Goal: Transaction & Acquisition: Purchase product/service

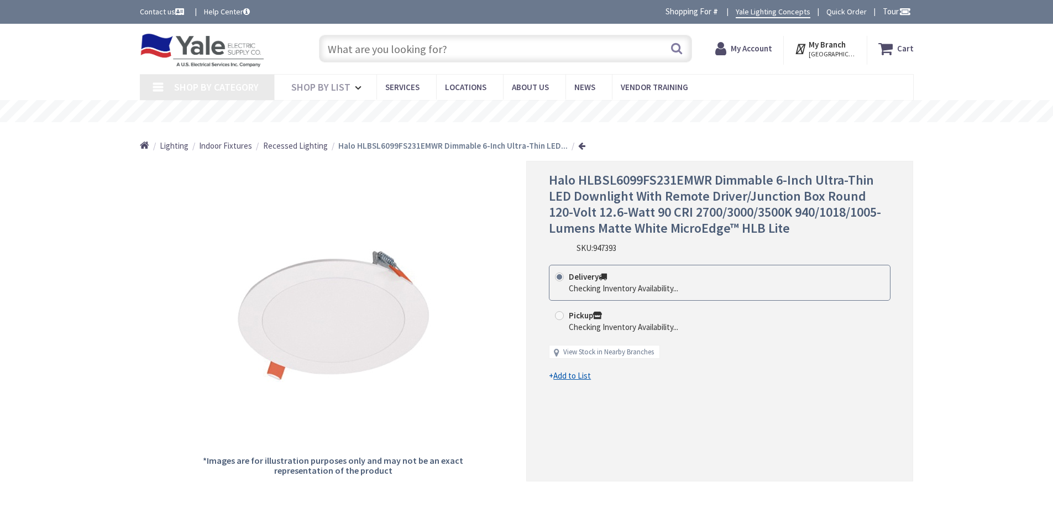
type input "[GEOGRAPHIC_DATA], [GEOGRAPHIC_DATA]"
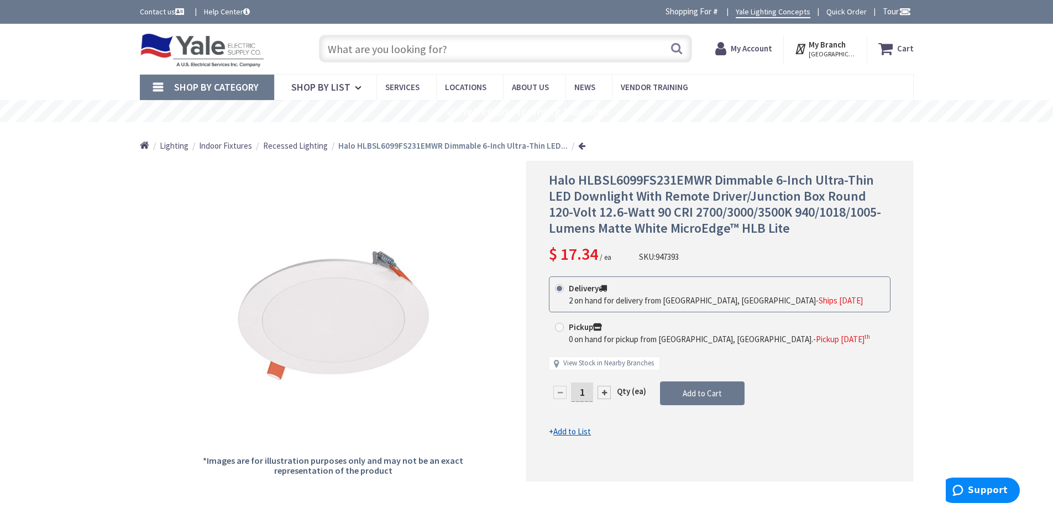
click at [452, 49] on input "text" at bounding box center [505, 49] width 373 height 28
click at [338, 52] on input "text" at bounding box center [505, 49] width 373 height 28
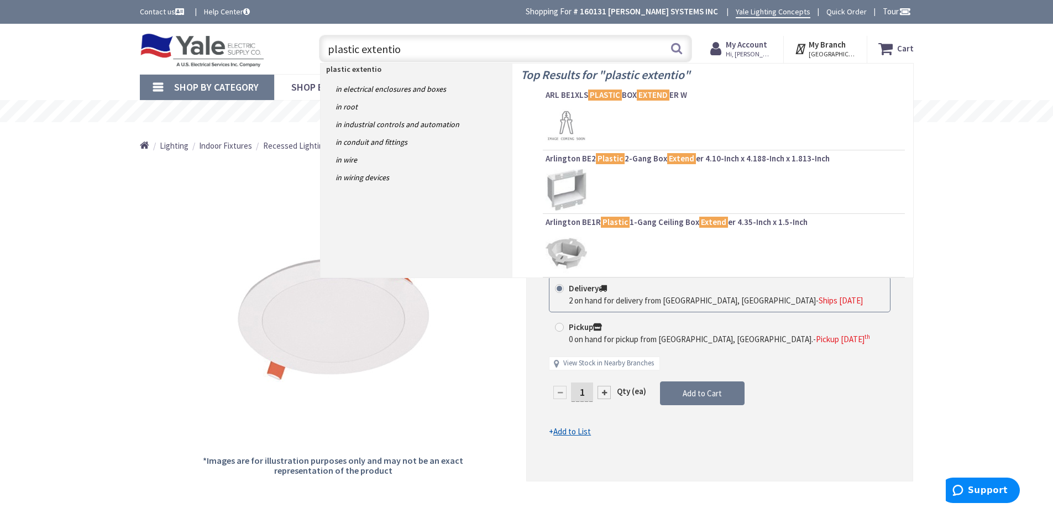
type input "plastic extention"
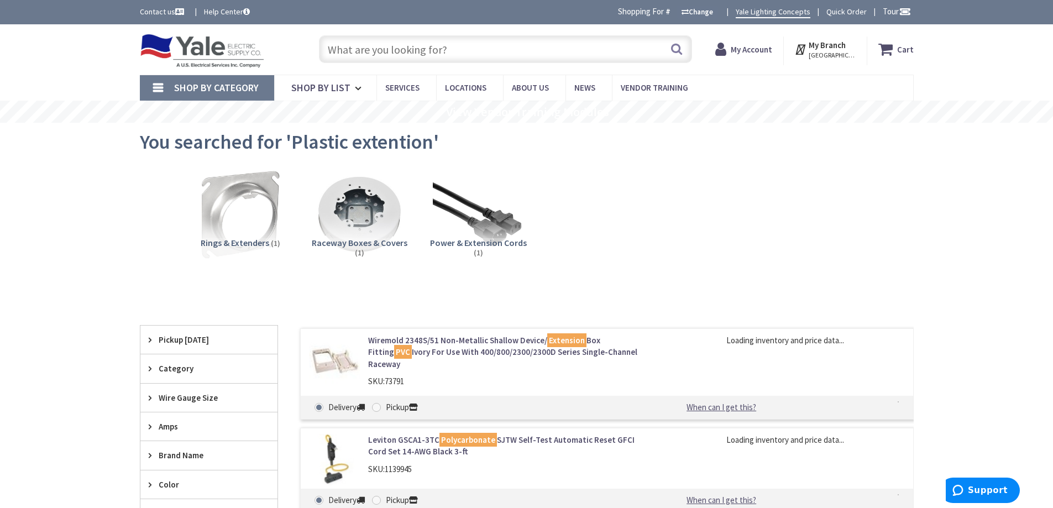
click at [445, 49] on input "text" at bounding box center [505, 49] width 373 height 28
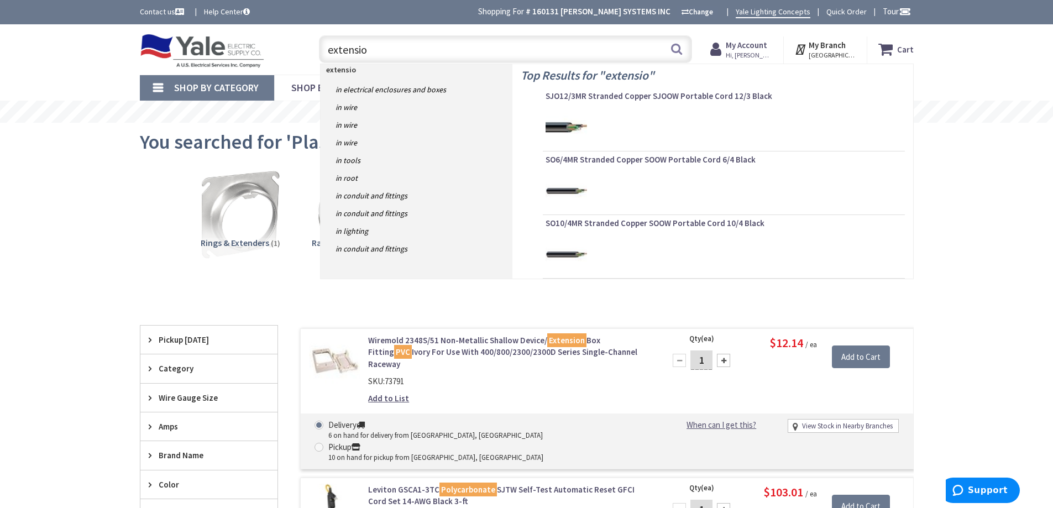
type input "extension"
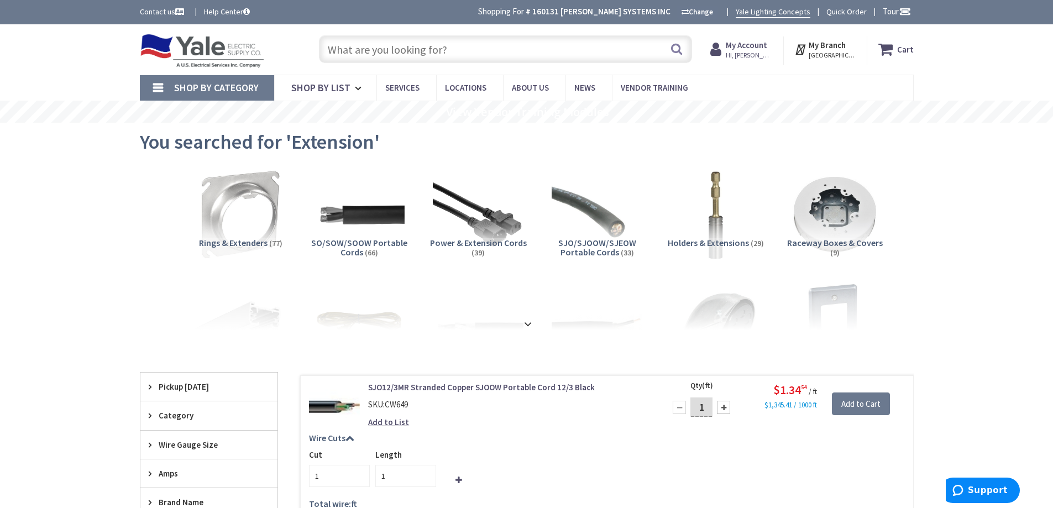
click at [398, 49] on input "text" at bounding box center [505, 49] width 373 height 28
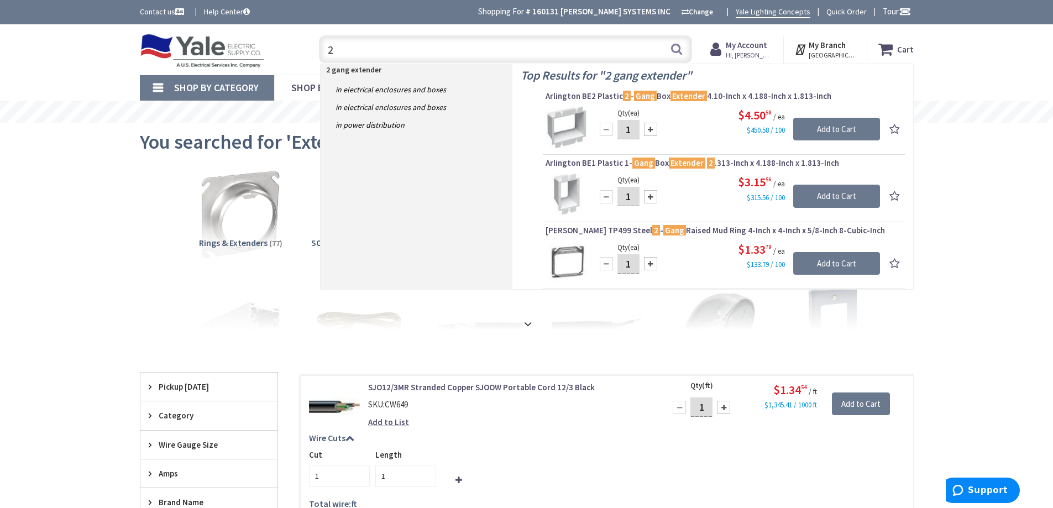
type input "2"
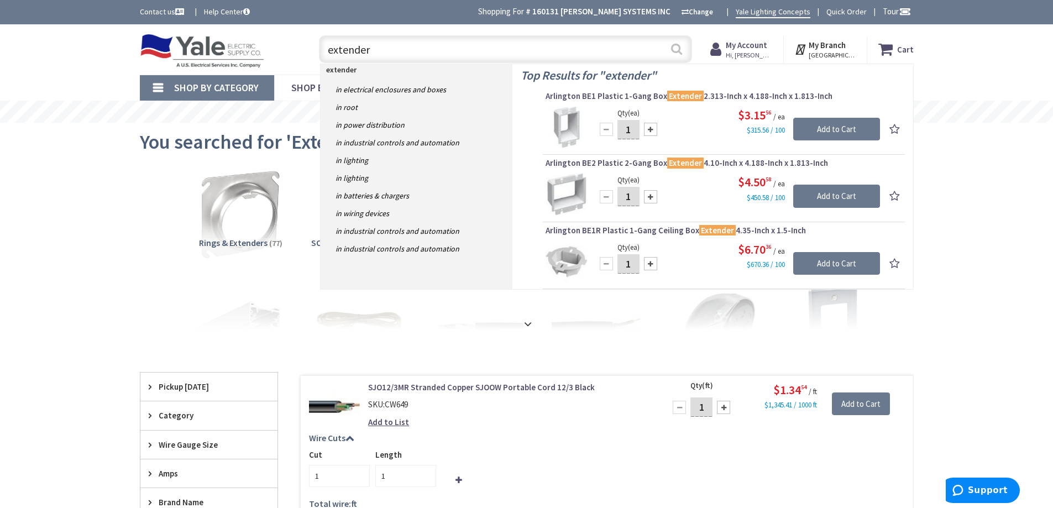
type input "extender"
click at [678, 54] on button "Search" at bounding box center [676, 48] width 14 height 25
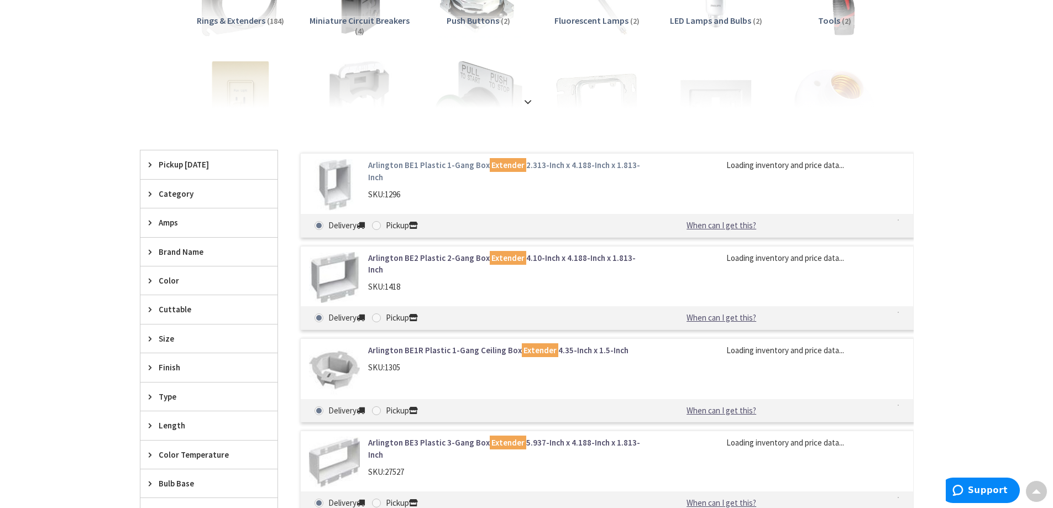
scroll to position [222, 0]
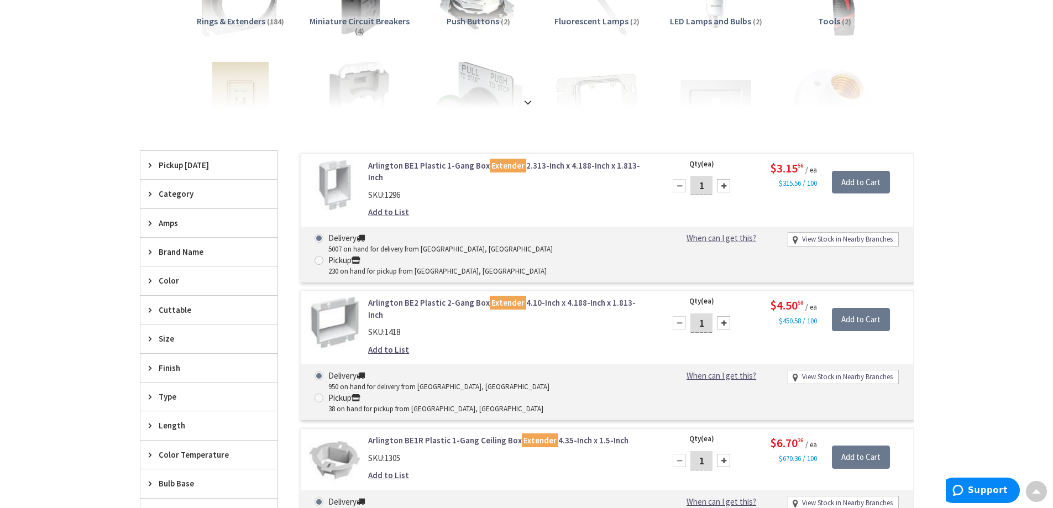
drag, startPoint x: 707, startPoint y: 184, endPoint x: 661, endPoint y: 185, distance: 46.4
click at [661, 185] on div "Qty (ea) 1 Please select a quantity $3.15 56 / ea $315.56 / 100 Add to Cart" at bounding box center [785, 182] width 255 height 45
type input "20"
click at [565, 206] on div "Add to List" at bounding box center [508, 212] width 281 height 12
drag, startPoint x: 706, startPoint y: 290, endPoint x: 696, endPoint y: 290, distance: 9.9
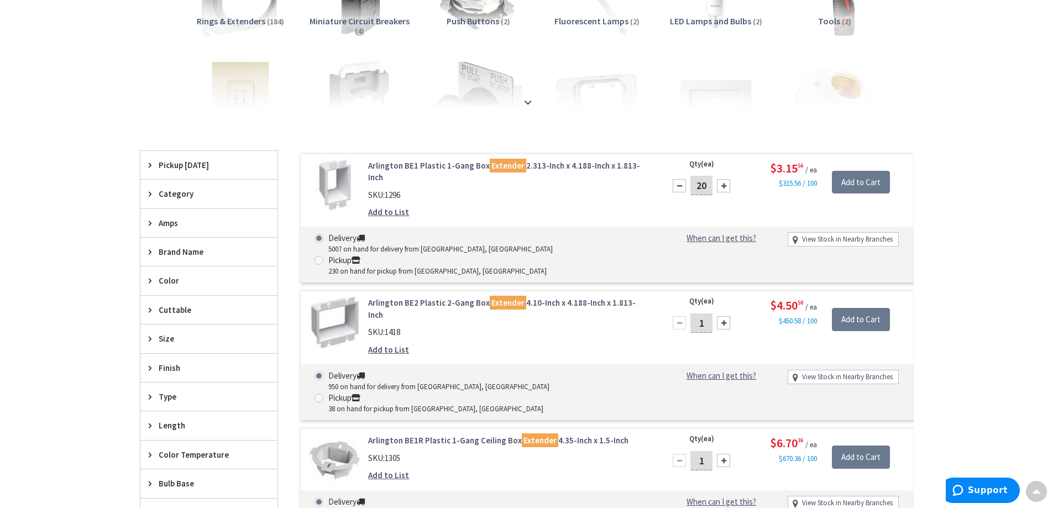
click at [697, 313] on input "1" at bounding box center [701, 322] width 22 height 19
type input "10"
drag, startPoint x: 623, startPoint y: 289, endPoint x: 636, endPoint y: 288, distance: 12.2
click at [624, 326] on div "SKU: 1418" at bounding box center [508, 332] width 281 height 12
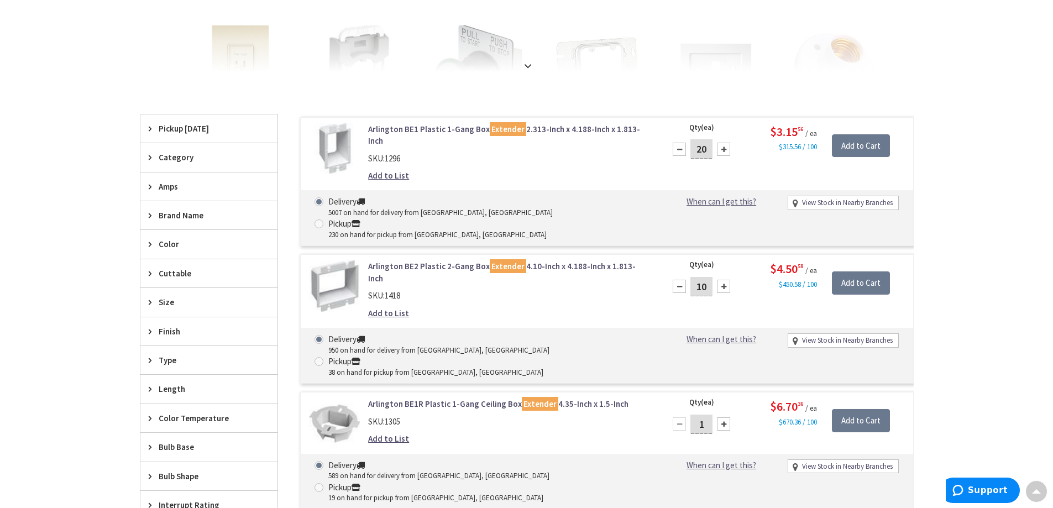
scroll to position [332, 0]
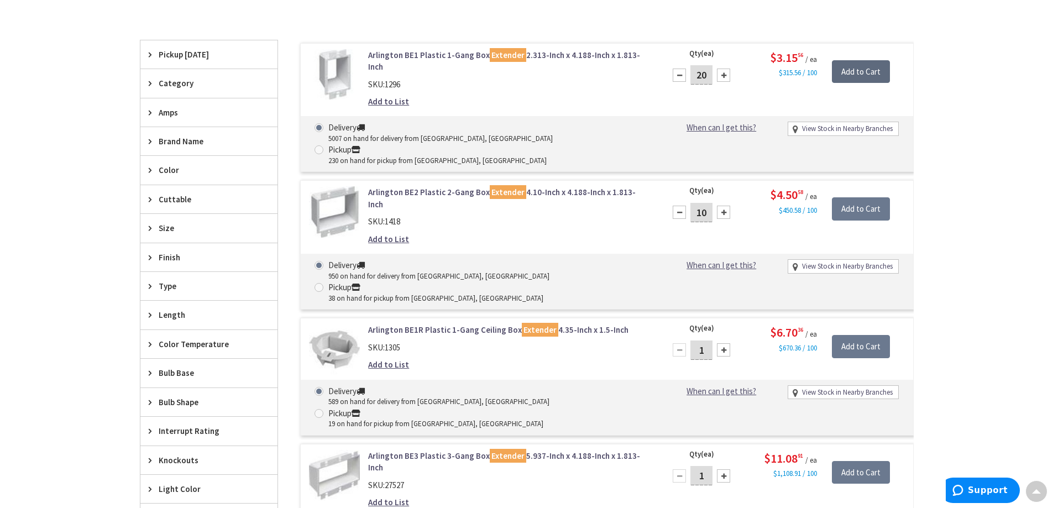
click at [853, 67] on input "Add to Cart" at bounding box center [861, 71] width 58 height 23
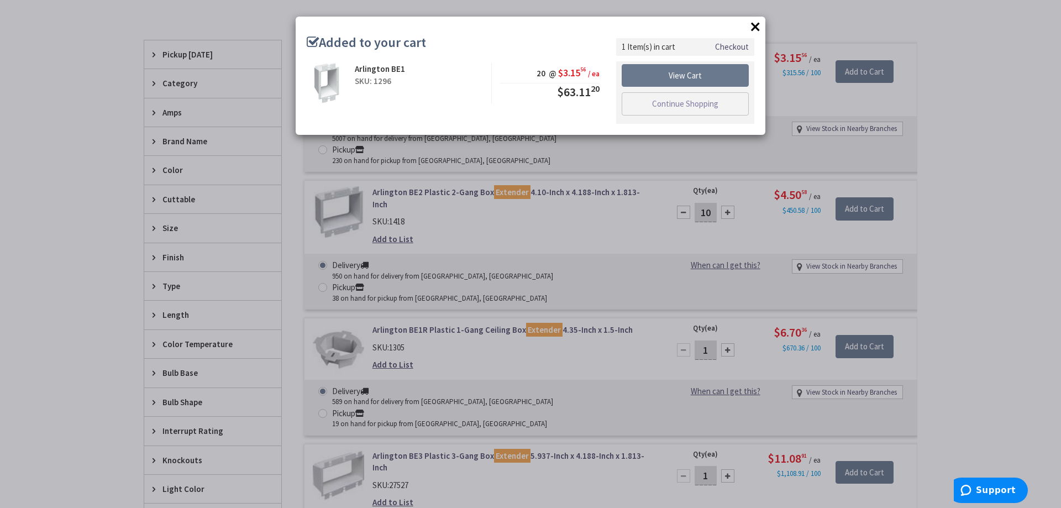
click at [857, 174] on div "× Added to your cart Arlington BE1 SKU: 1296 20 @ $3.15 56 / ea $63.11 20" at bounding box center [530, 254] width 1061 height 508
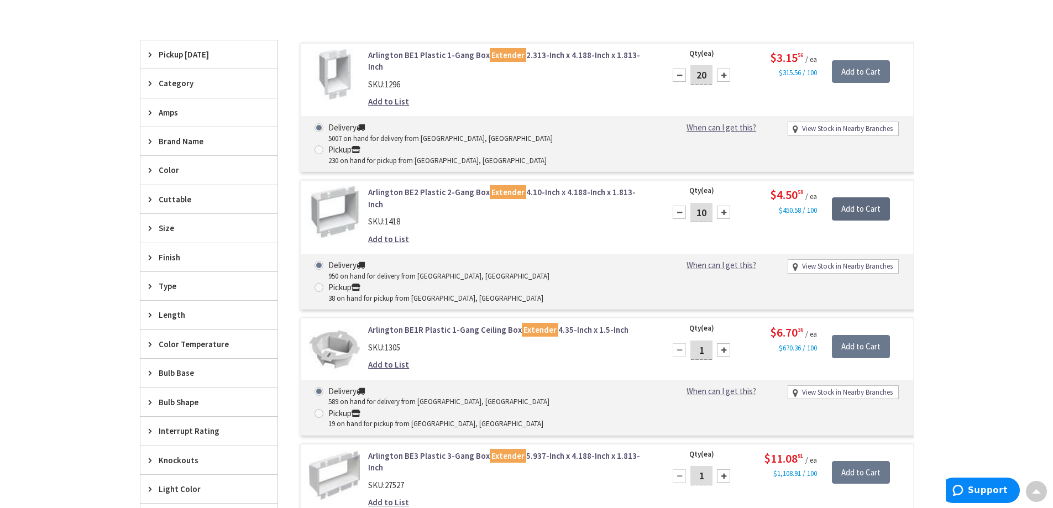
click at [854, 197] on input "Add to Cart" at bounding box center [861, 208] width 58 height 23
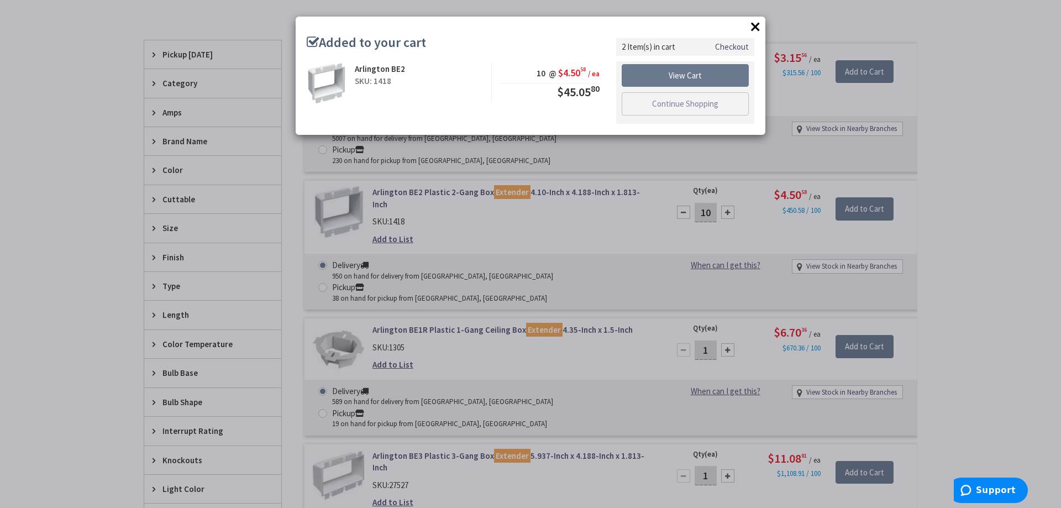
click at [977, 115] on div "× Added to your cart Arlington BE2 SKU: 1418 10 @ $4.50 58 / ea $45.05 80" at bounding box center [530, 254] width 1061 height 508
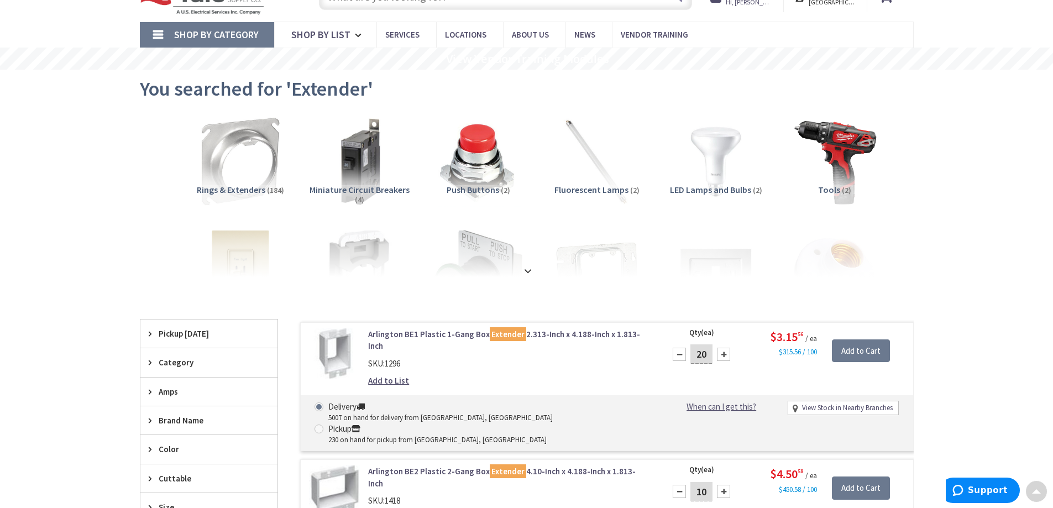
scroll to position [0, 0]
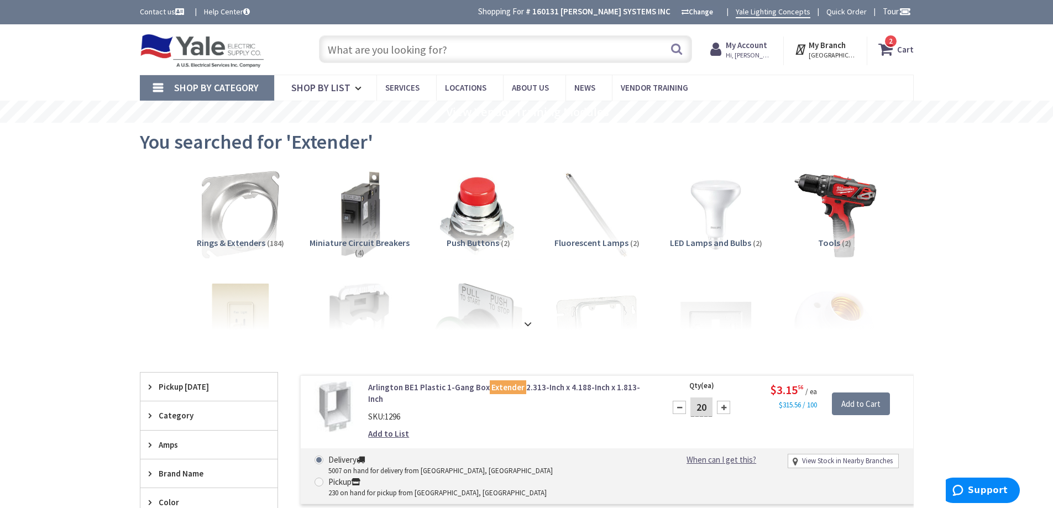
click at [890, 48] on icon at bounding box center [887, 49] width 19 height 20
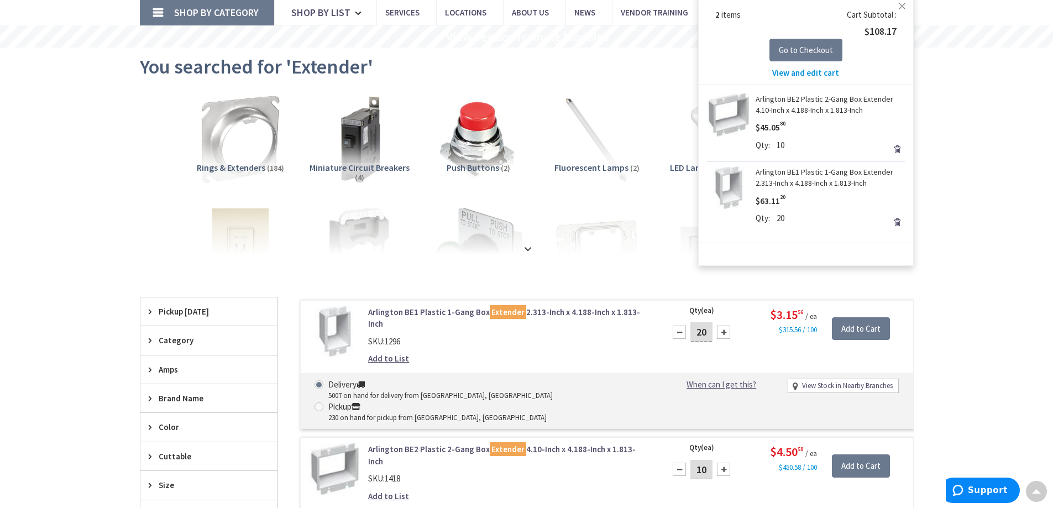
scroll to position [55, 0]
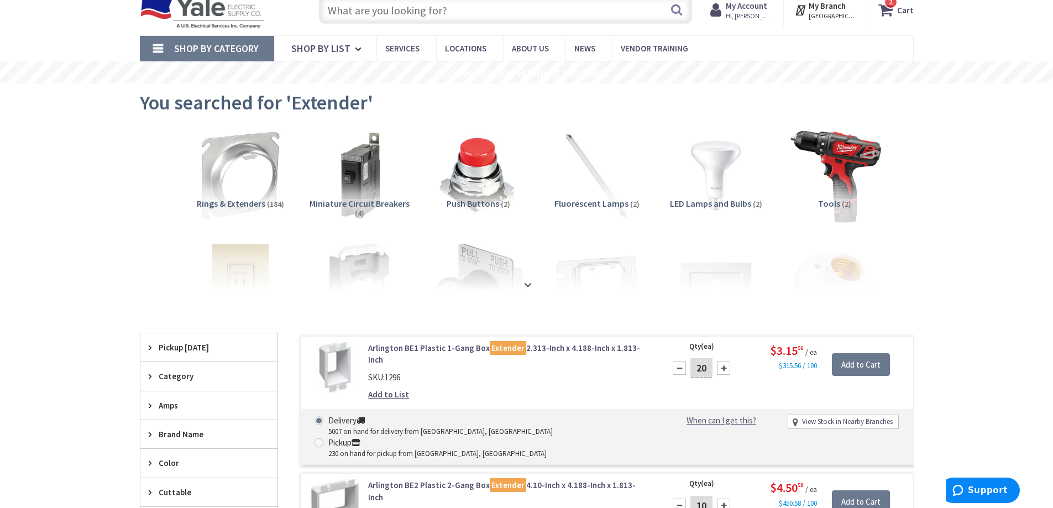
scroll to position [0, 0]
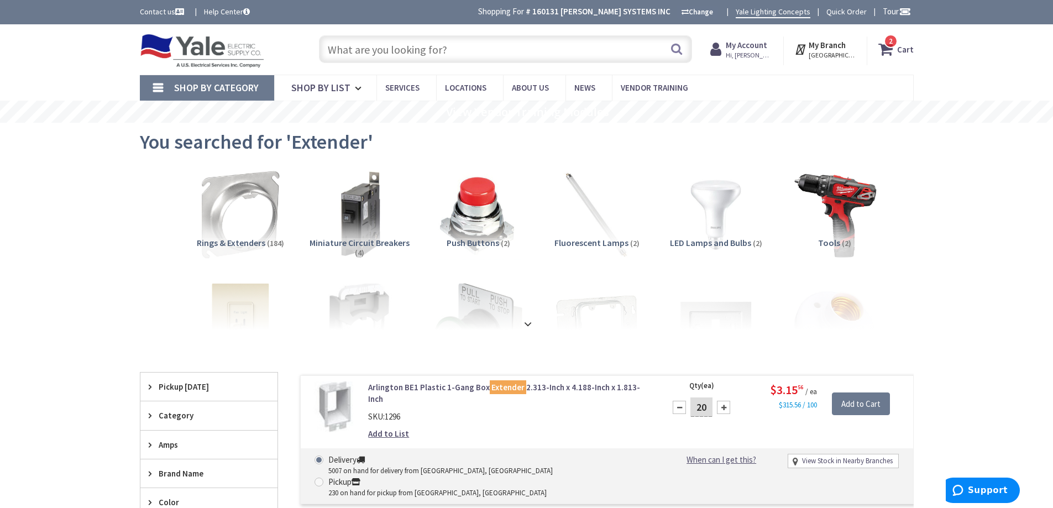
drag, startPoint x: 445, startPoint y: 49, endPoint x: 364, endPoint y: 45, distance: 81.3
click at [378, 43] on input "text" at bounding box center [505, 49] width 373 height 28
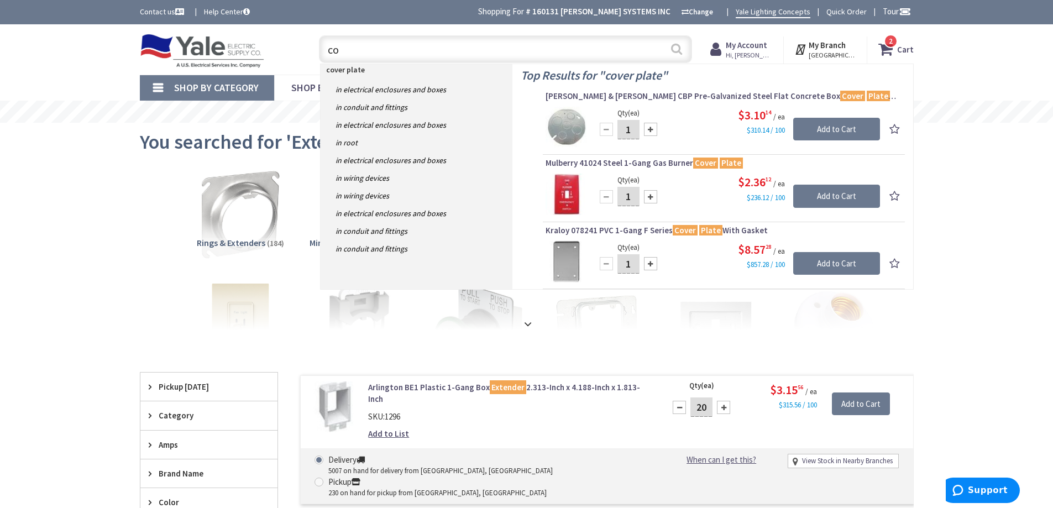
type input "c"
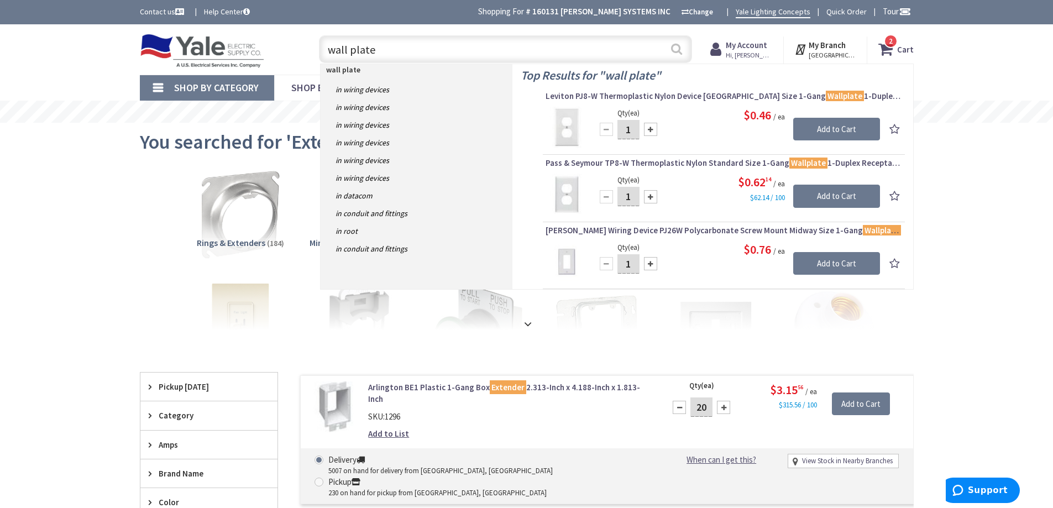
type input "wall plate"
click at [679, 45] on button "Search" at bounding box center [676, 48] width 14 height 25
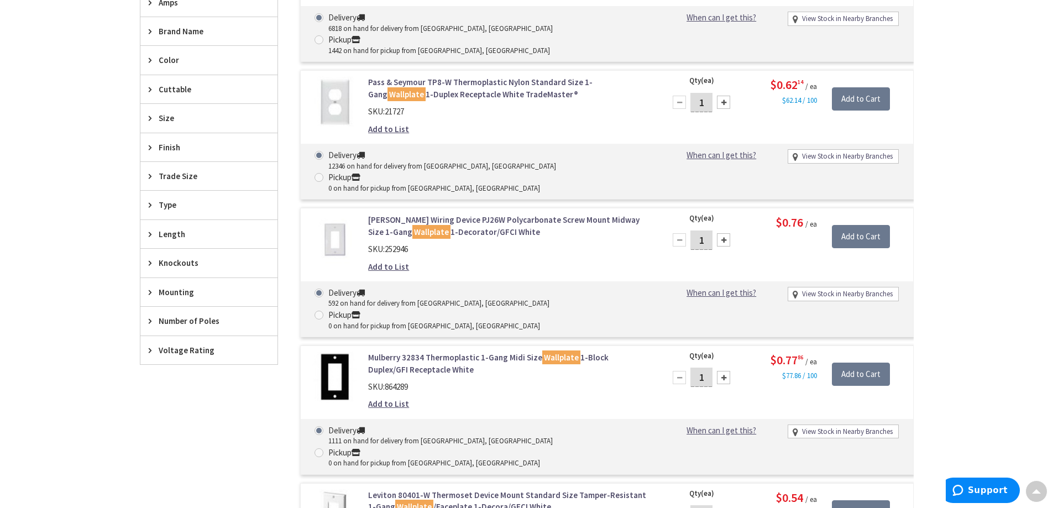
scroll to position [443, 0]
click at [171, 117] on span "Size" at bounding box center [204, 117] width 90 height 12
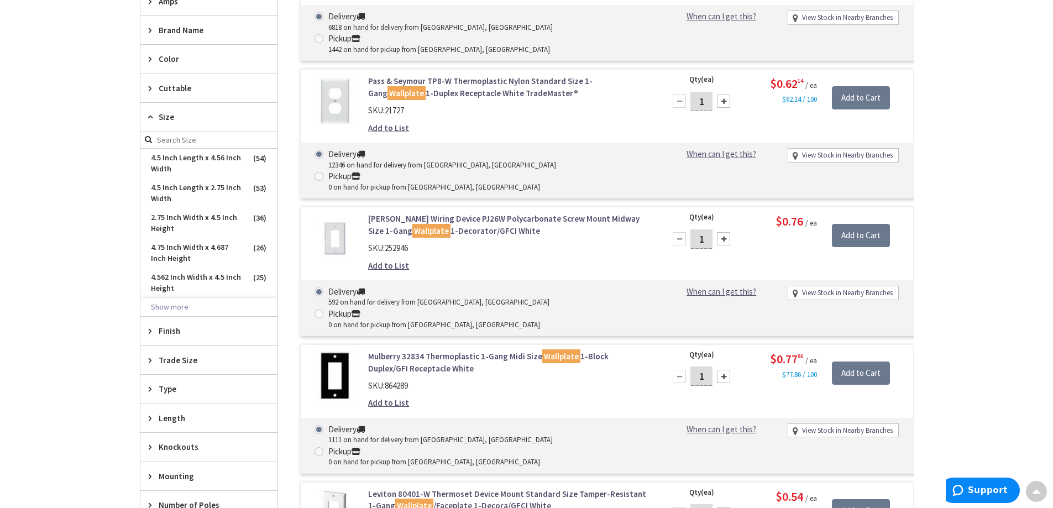
click at [171, 117] on span "Size" at bounding box center [204, 117] width 90 height 12
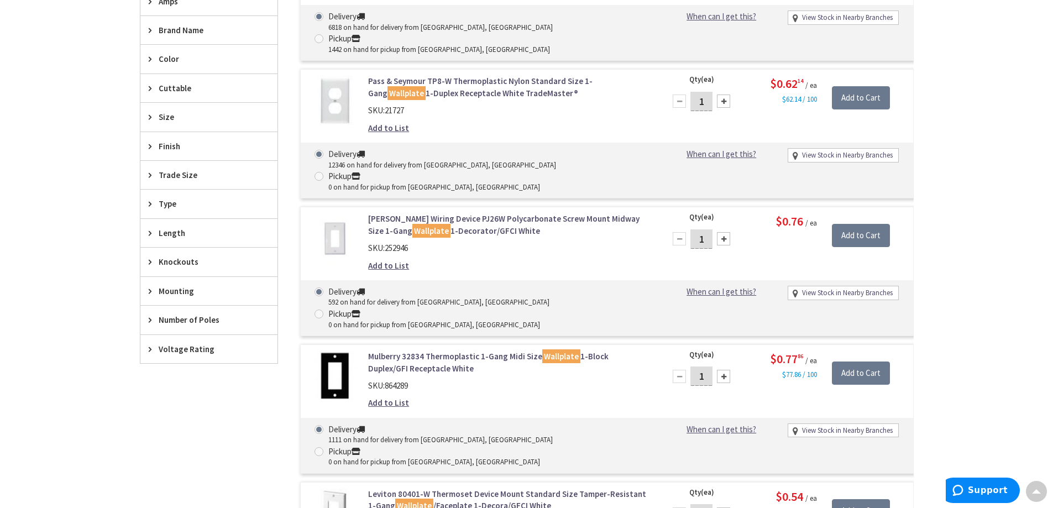
click at [170, 58] on span "Color" at bounding box center [204, 59] width 90 height 12
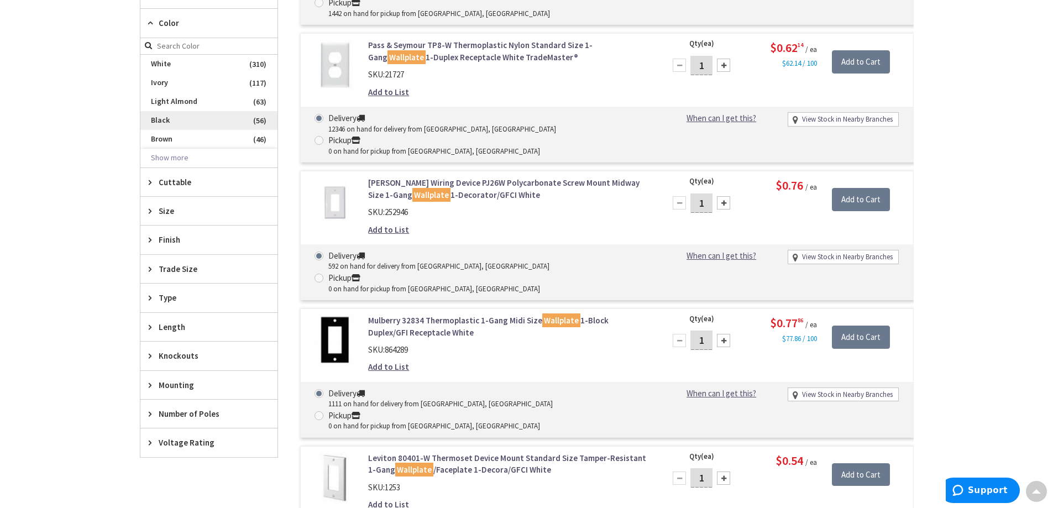
scroll to position [499, 0]
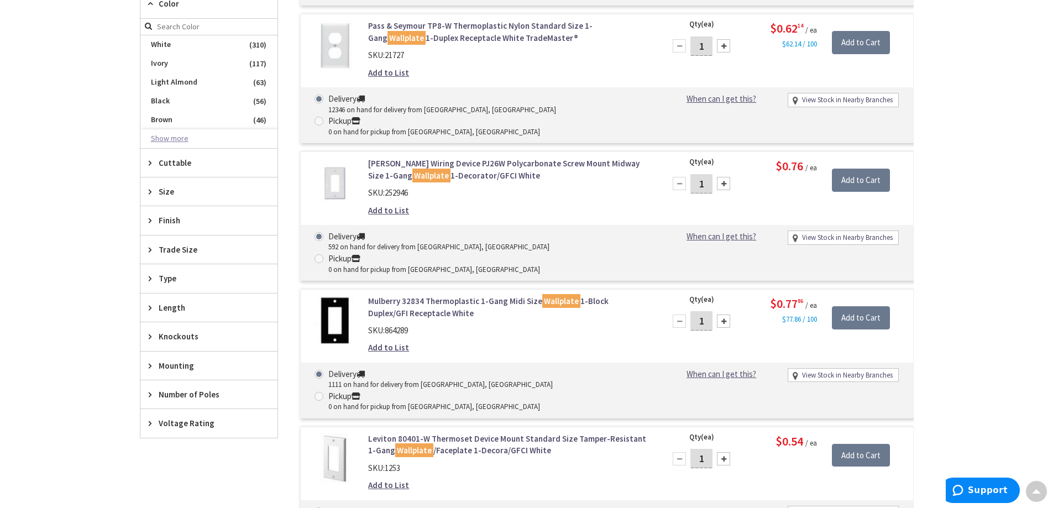
click at [174, 136] on button "Show more" at bounding box center [208, 138] width 137 height 19
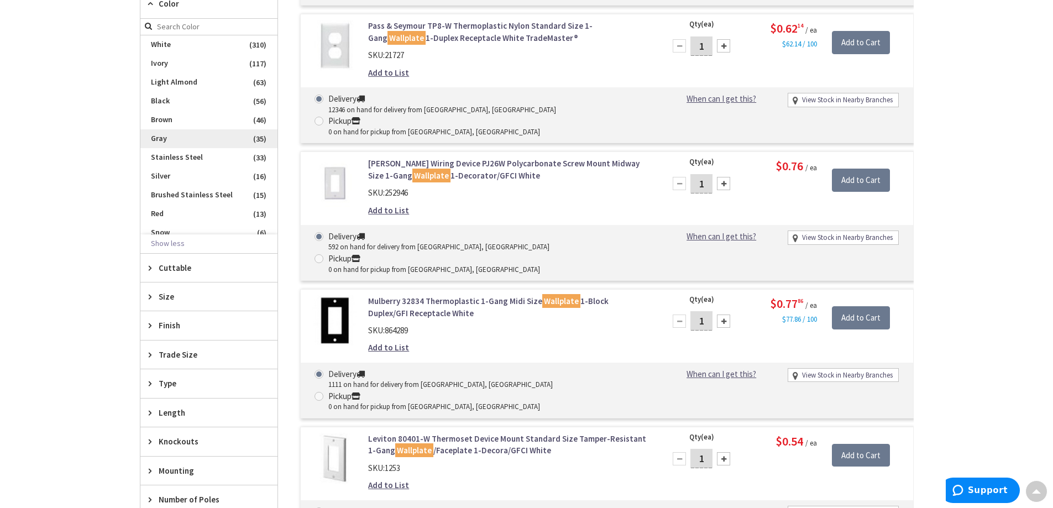
click at [166, 139] on span "Gray" at bounding box center [208, 138] width 137 height 19
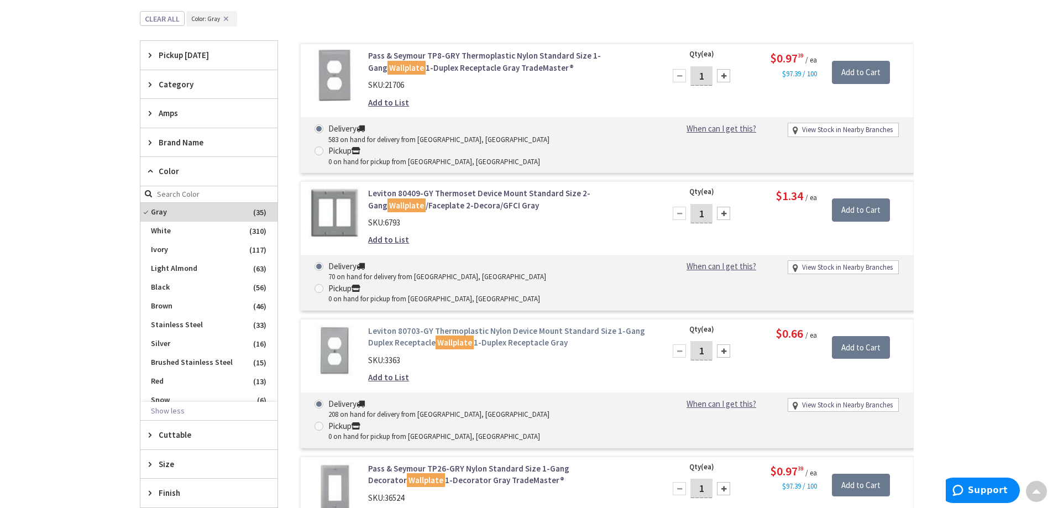
scroll to position [409, 0]
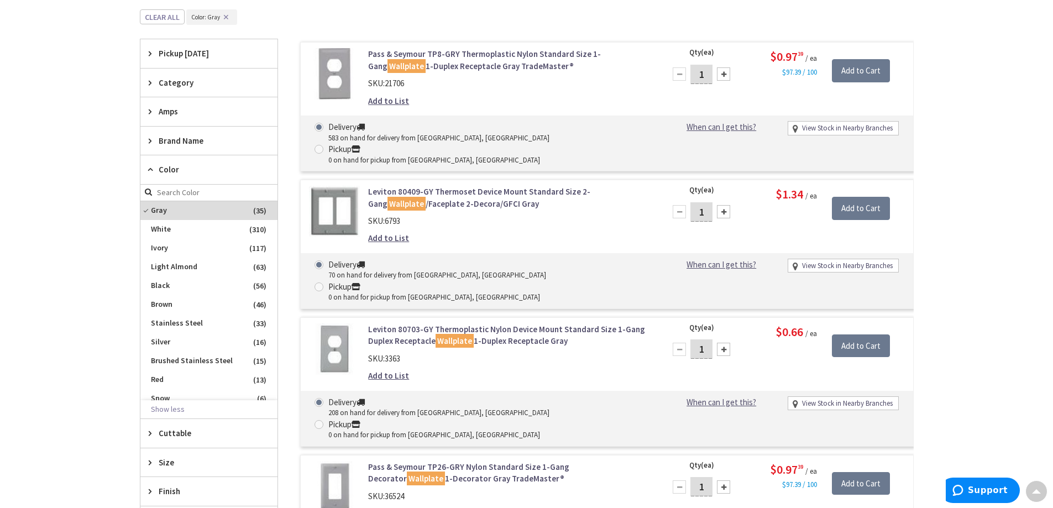
click at [541, 323] on link "Leviton 80703-GY Thermoplastic Nylon Device Mount Standard Size 1-Gang Duplex R…" at bounding box center [508, 335] width 281 height 24
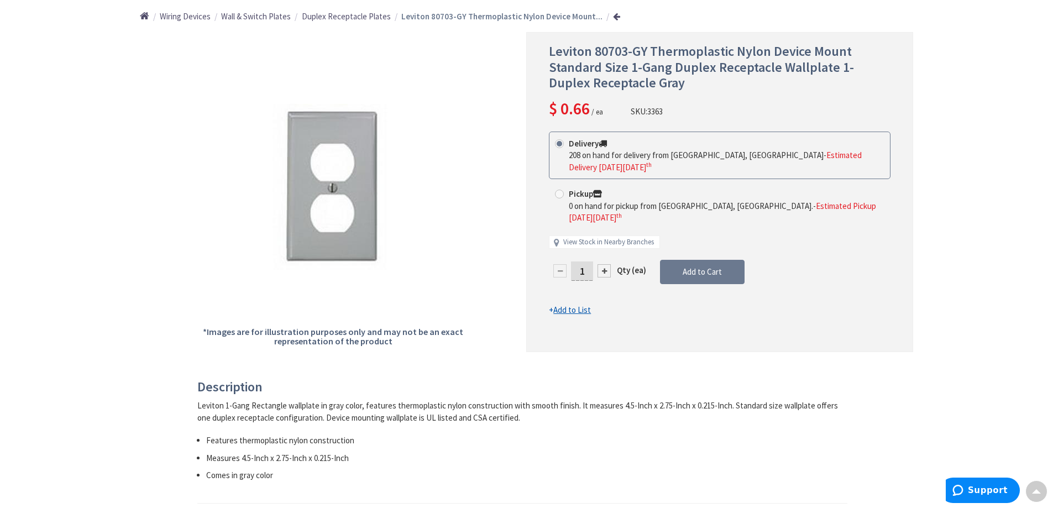
scroll to position [111, 0]
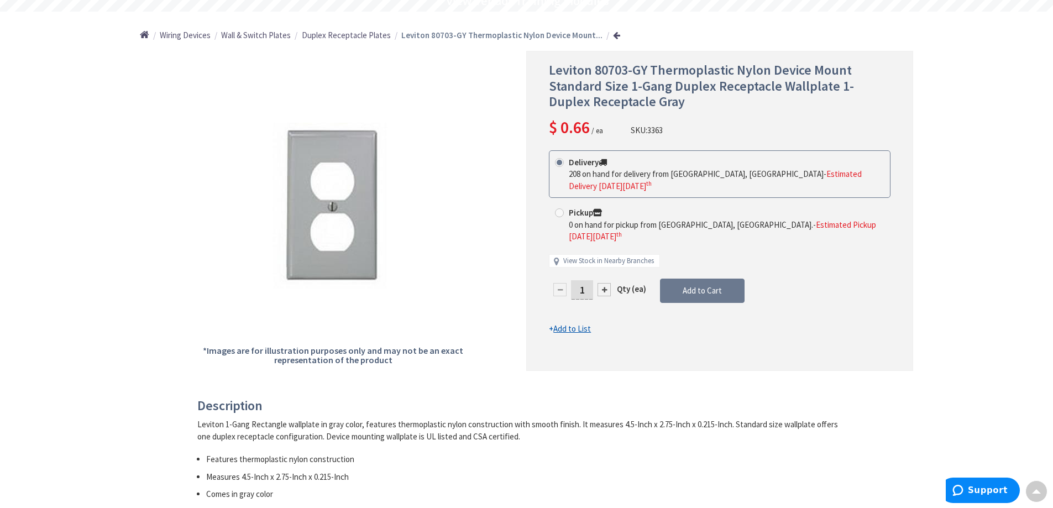
drag, startPoint x: 585, startPoint y: 263, endPoint x: 575, endPoint y: 264, distance: 9.5
click at [578, 280] on input "1" at bounding box center [582, 289] width 22 height 19
click at [709, 264] on form "This product is Discontinued Delivery 208 on hand for delivery from [GEOGRAPHIC…" at bounding box center [720, 242] width 342 height 185
drag, startPoint x: 586, startPoint y: 266, endPoint x: 547, endPoint y: 269, distance: 39.9
click at [547, 269] on div "Leviton 80703-GY Thermoplastic Nylon Device Mount Standard Size 1-Gang Duplex R…" at bounding box center [719, 211] width 387 height 320
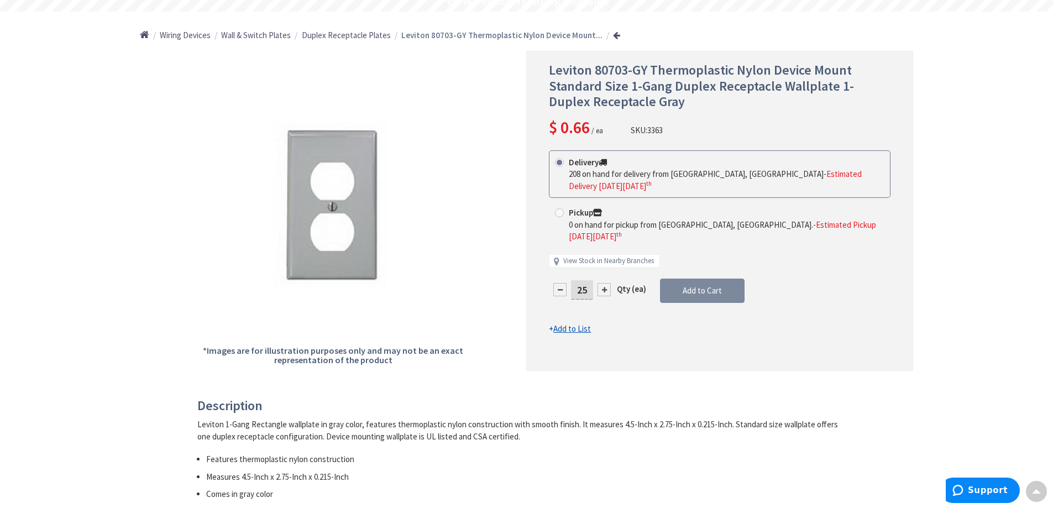
type input "25"
click at [705, 266] on form "This product is Discontinued Delivery 208 on hand for delivery from Cranbury, N…" at bounding box center [720, 242] width 342 height 185
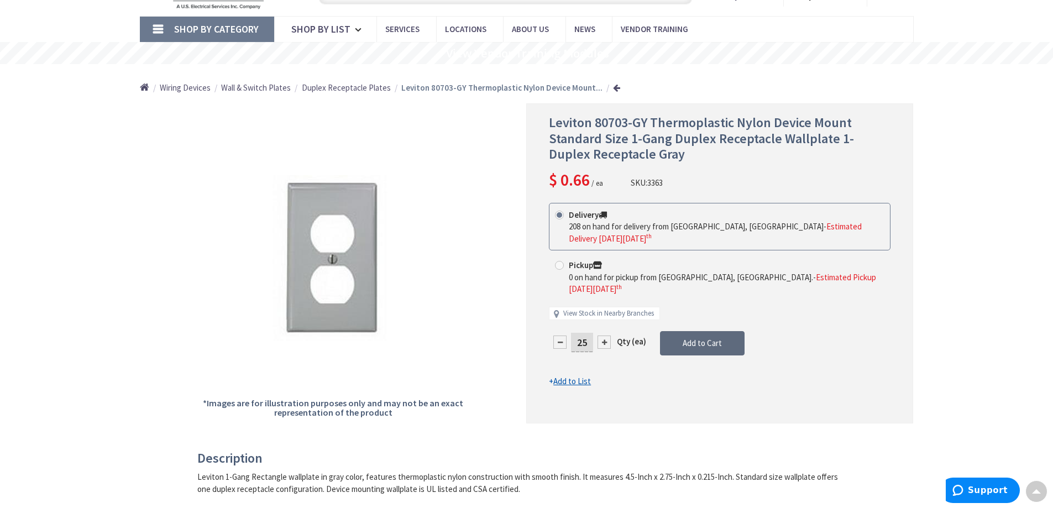
scroll to position [0, 0]
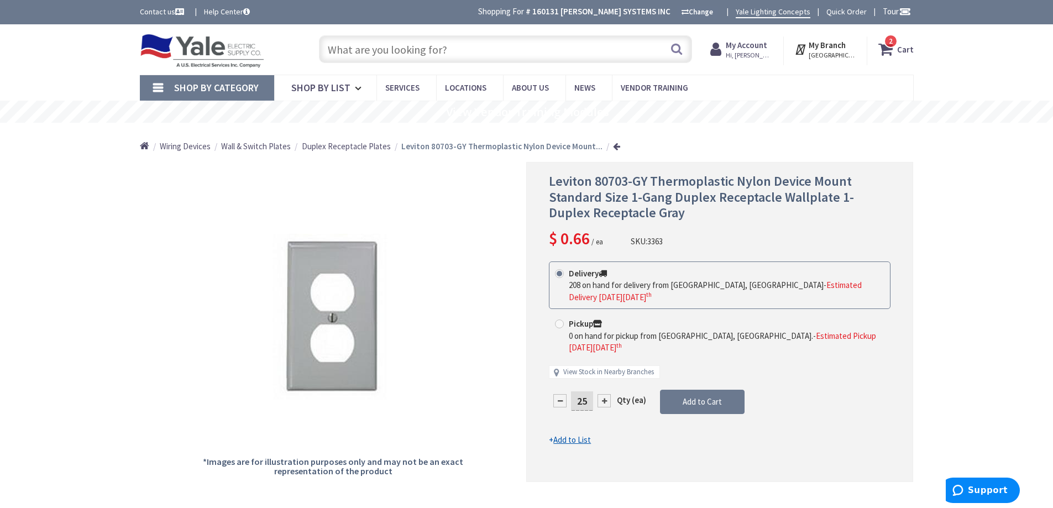
click at [890, 44] on span "2" at bounding box center [891, 40] width 4 height 9
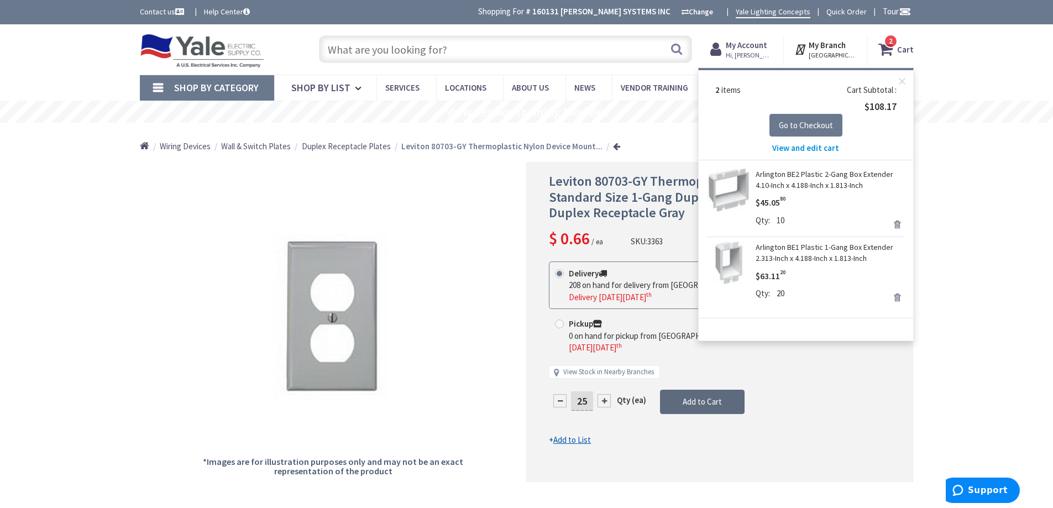
click at [697, 396] on span "Add to Cart" at bounding box center [702, 401] width 39 height 11
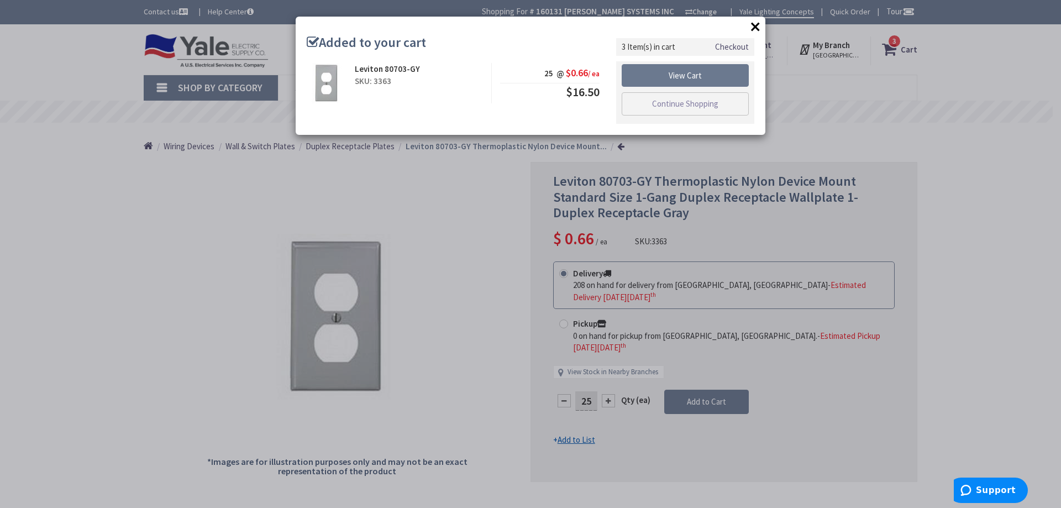
click at [968, 170] on div "× Added to your cart Leviton 80703-GY SKU: 3363 25 @ $0.66 / ea $16.50" at bounding box center [530, 254] width 1061 height 508
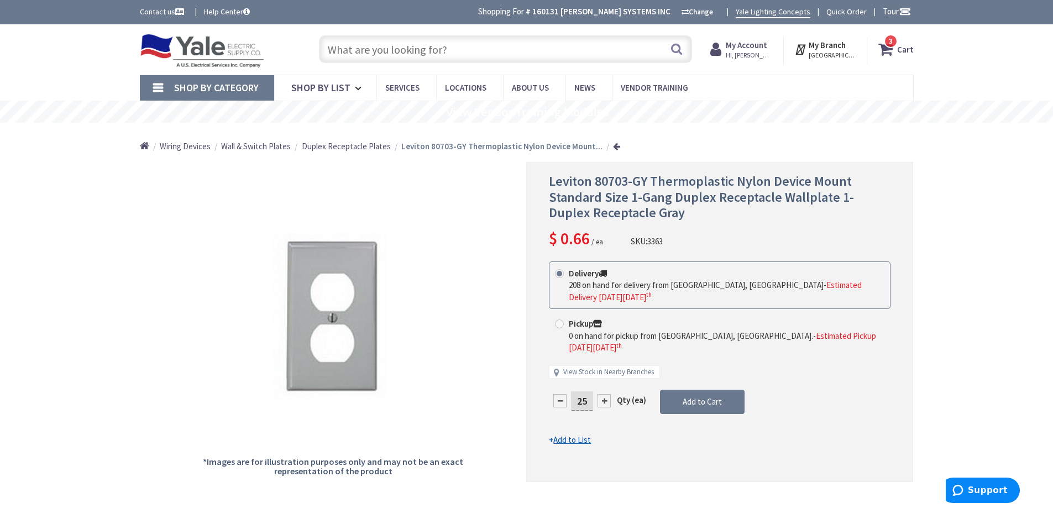
click at [474, 50] on input "text" at bounding box center [505, 49] width 373 height 28
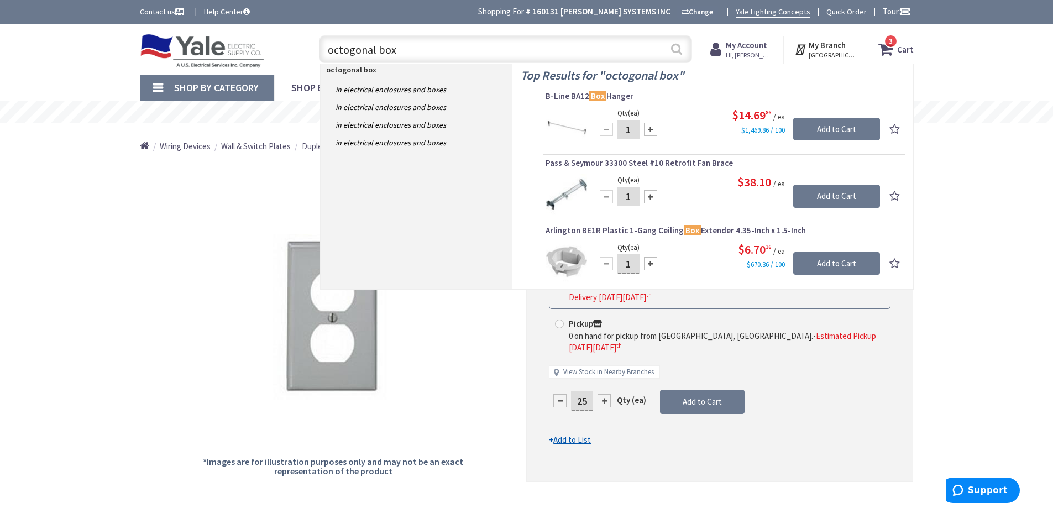
type input "octogonal box"
click at [676, 50] on button "Search" at bounding box center [676, 48] width 14 height 25
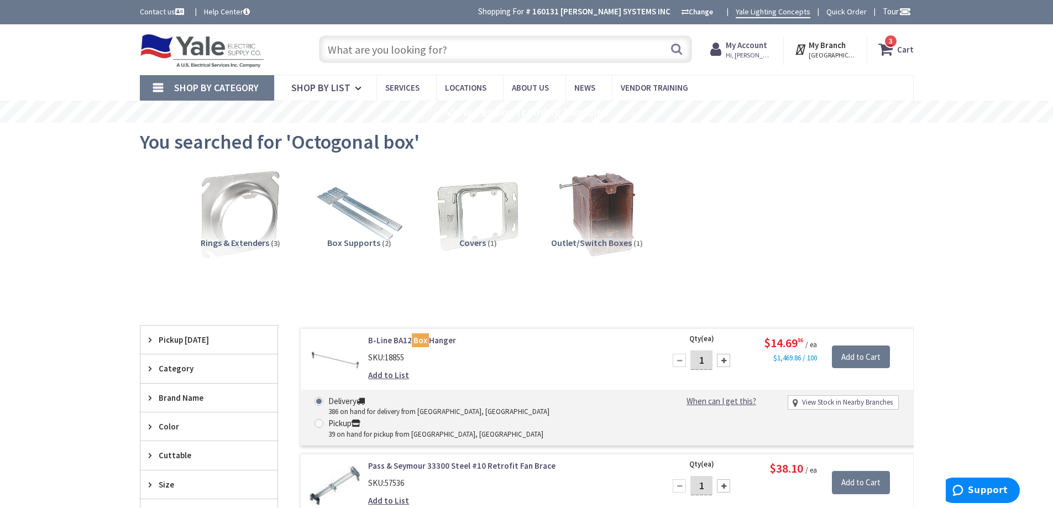
click at [469, 46] on input "text" at bounding box center [505, 49] width 373 height 28
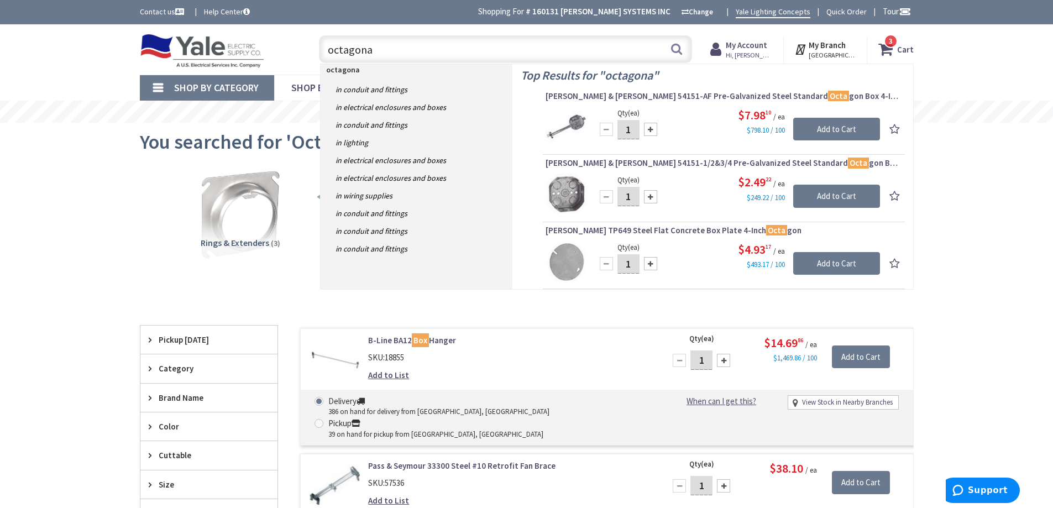
type input "octagonal"
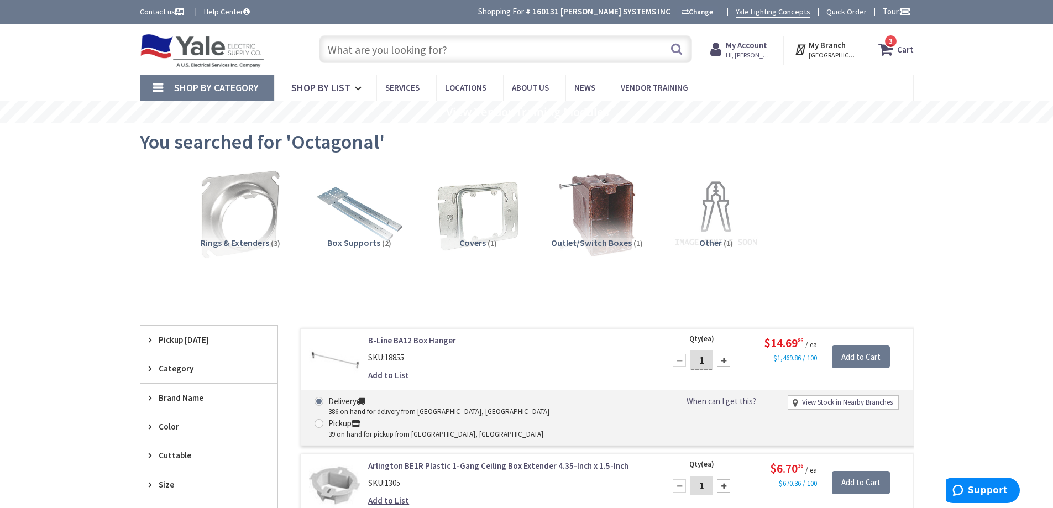
click at [369, 52] on input "text" at bounding box center [505, 49] width 373 height 28
click at [577, 50] on input "text" at bounding box center [505, 49] width 373 height 28
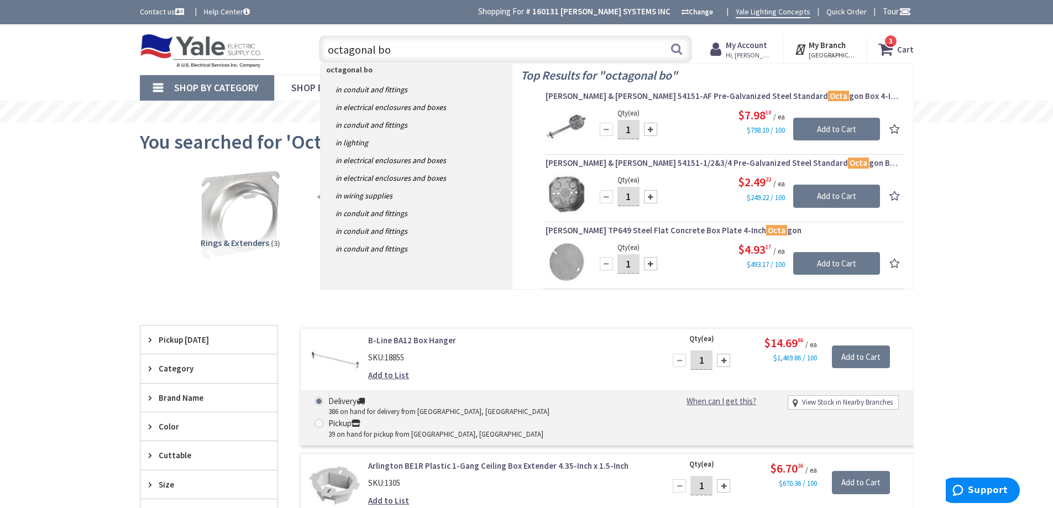
type input "octagonal box"
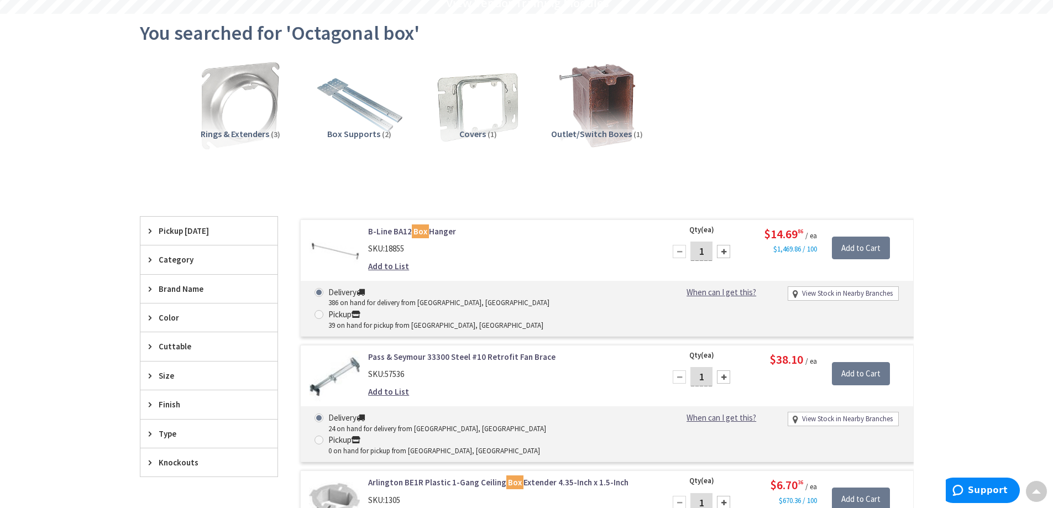
scroll to position [157, 0]
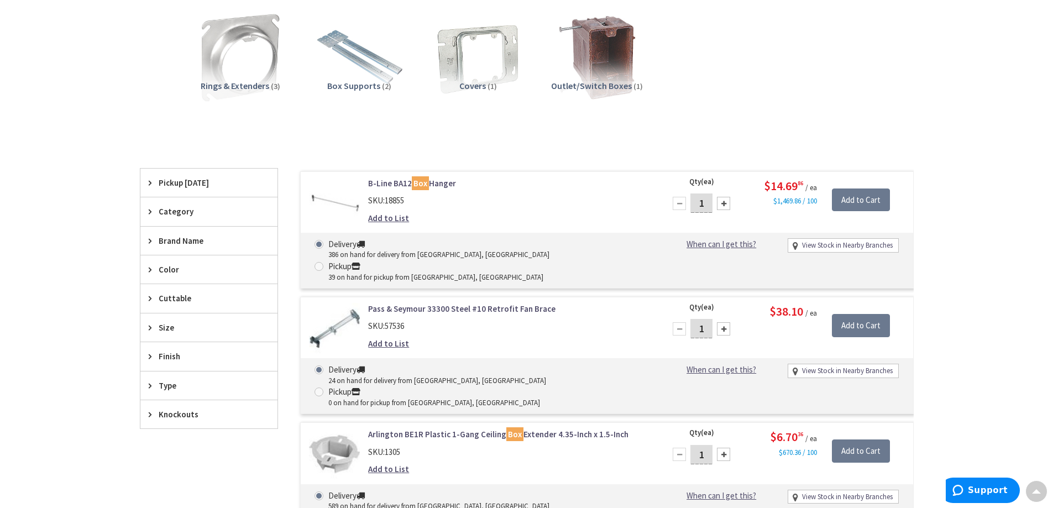
click at [162, 328] on span "Size" at bounding box center [204, 328] width 90 height 12
click at [176, 367] on span "4 Inch Dia" at bounding box center [208, 368] width 137 height 19
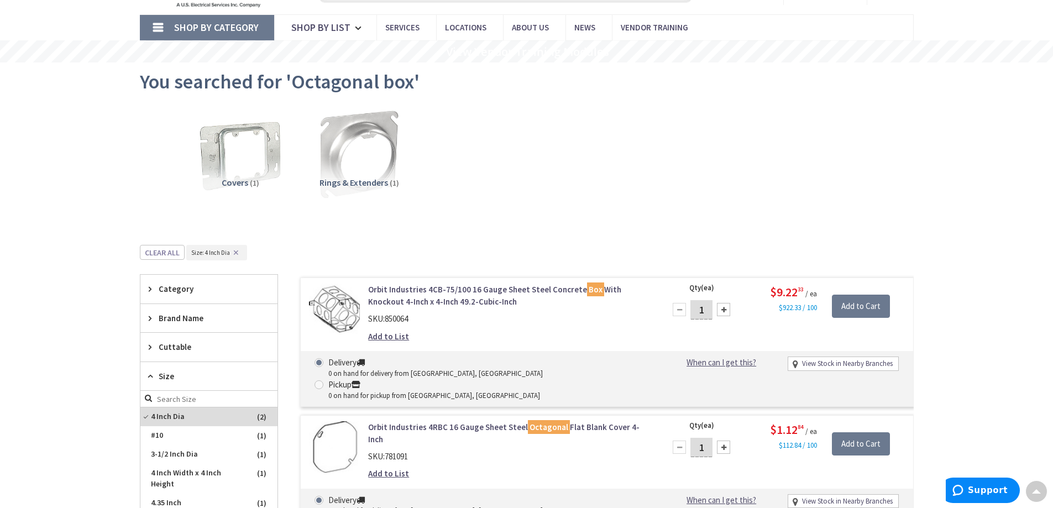
scroll to position [0, 0]
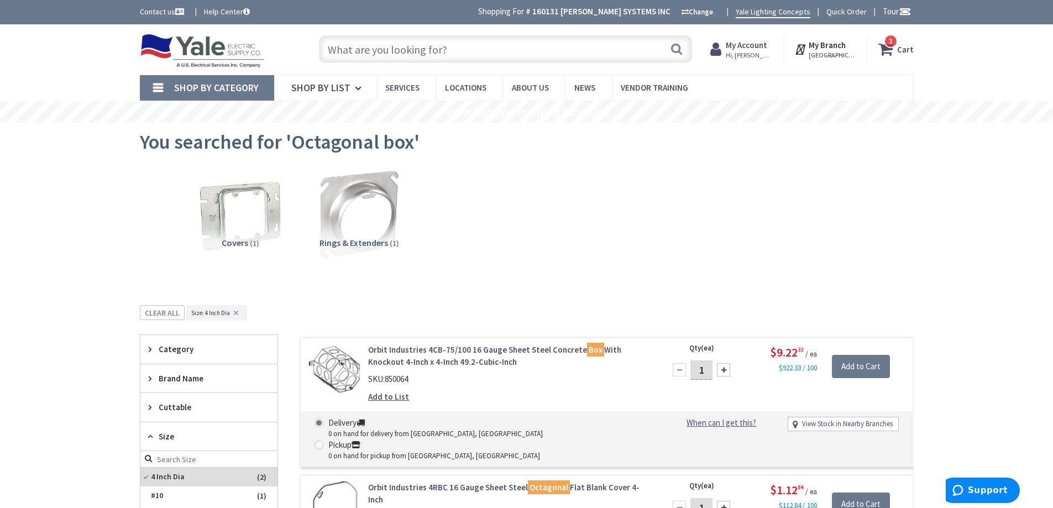
click at [886, 49] on icon at bounding box center [887, 49] width 19 height 20
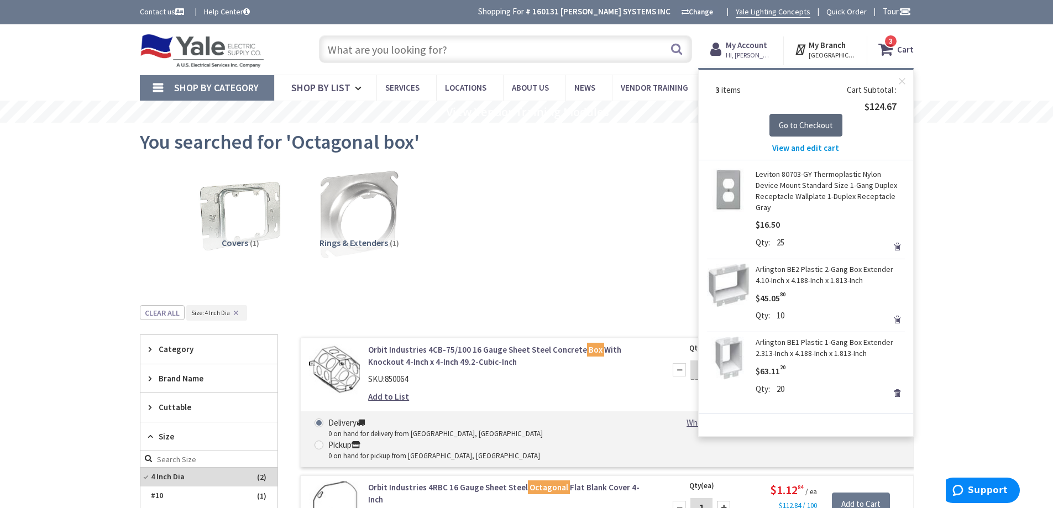
click at [792, 127] on span "Go to Checkout" at bounding box center [806, 125] width 54 height 11
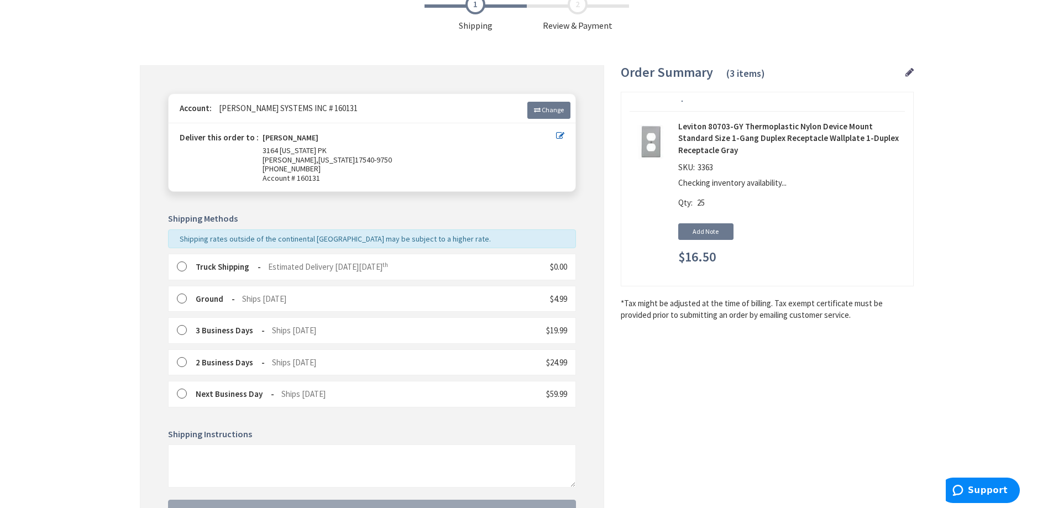
scroll to position [172, 0]
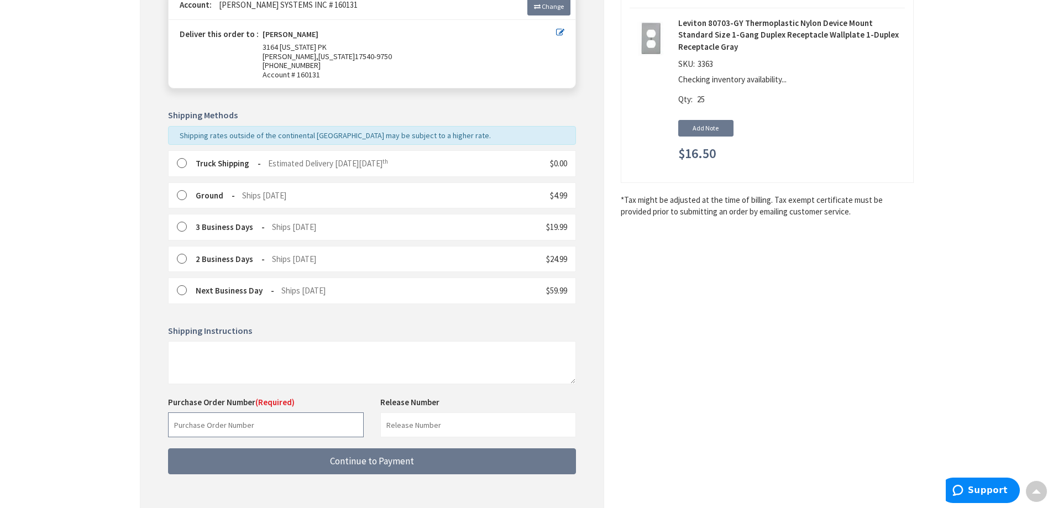
click at [267, 426] on input "text" at bounding box center [266, 424] width 196 height 25
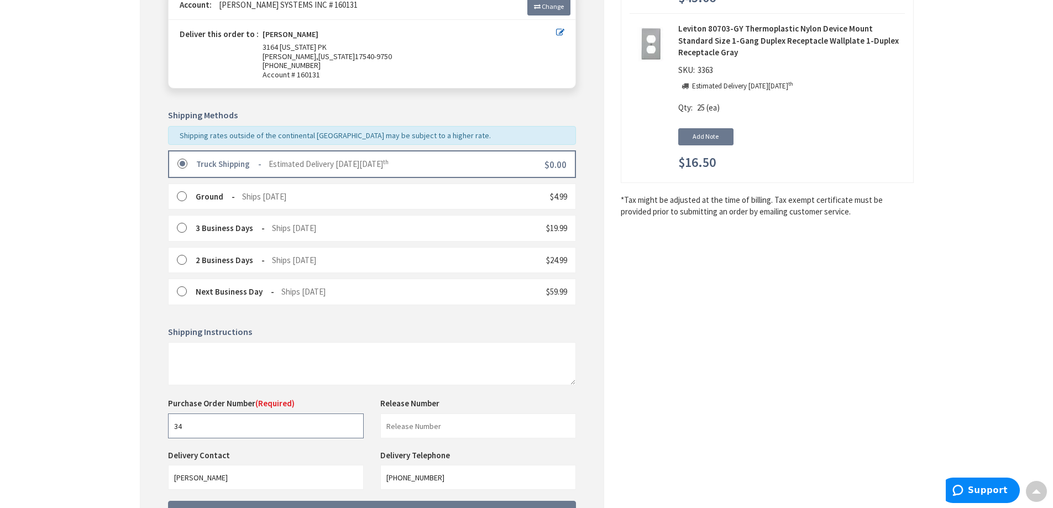
scroll to position [293, 0]
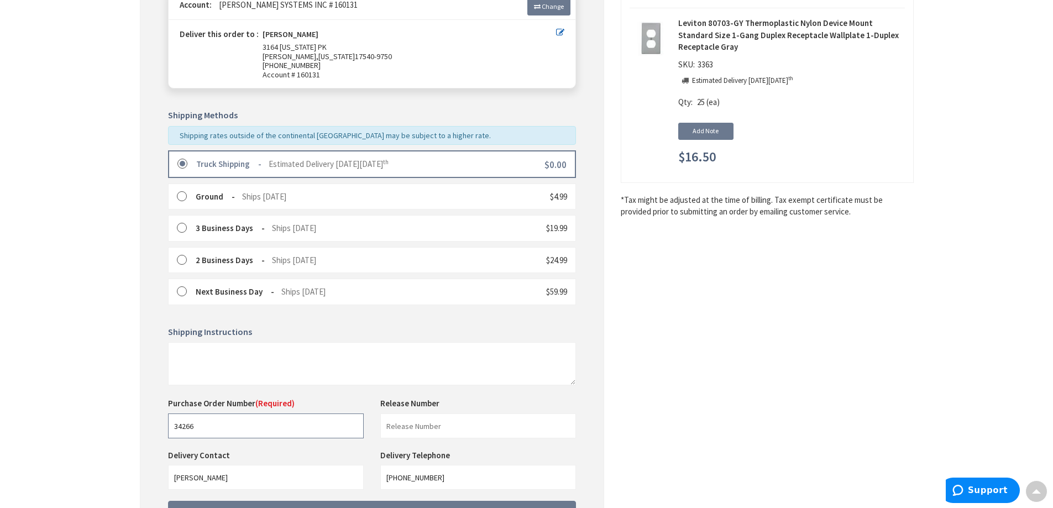
type input "34266"
click at [418, 429] on input "text" at bounding box center [478, 425] width 196 height 25
type input "16700 Shop"
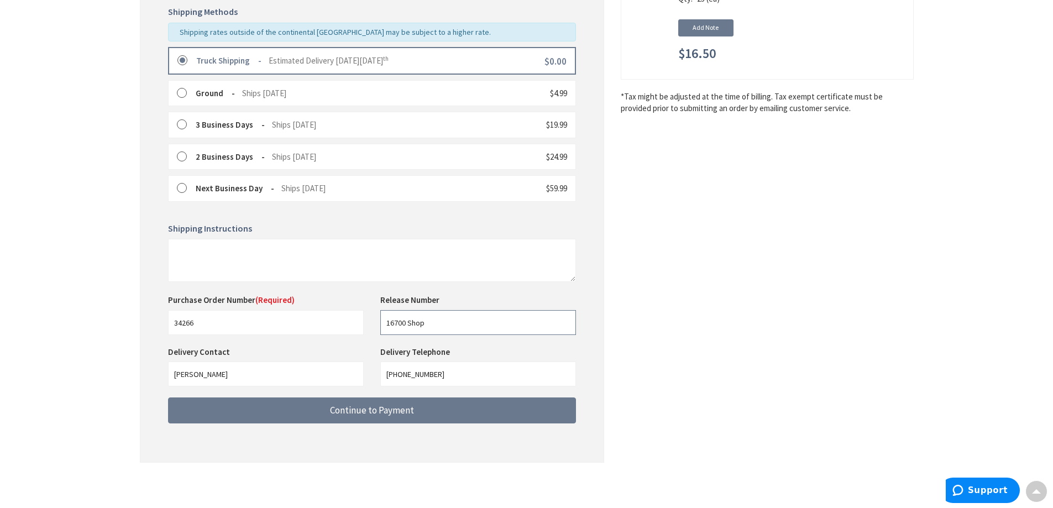
scroll to position [277, 0]
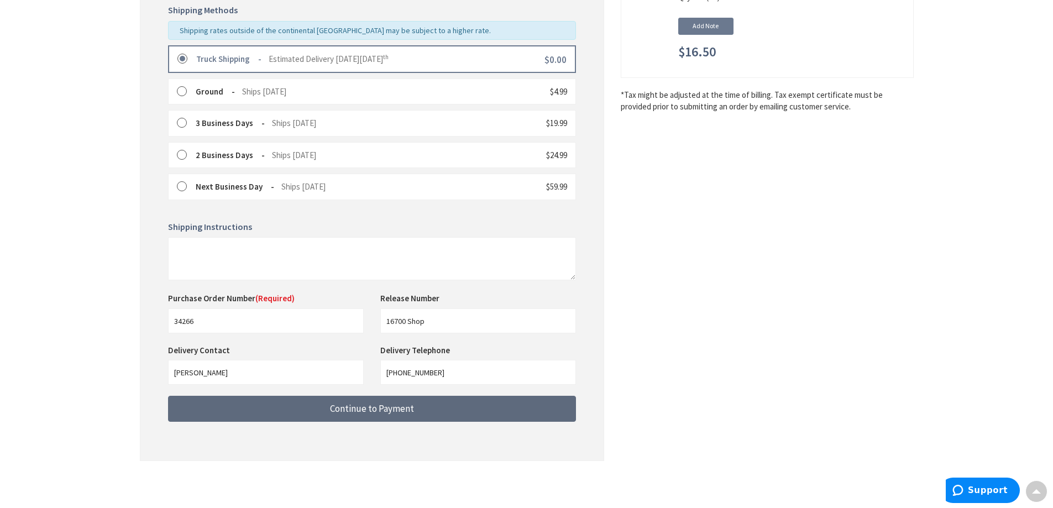
click at [379, 406] on span "Continue to Payment" at bounding box center [372, 408] width 84 height 12
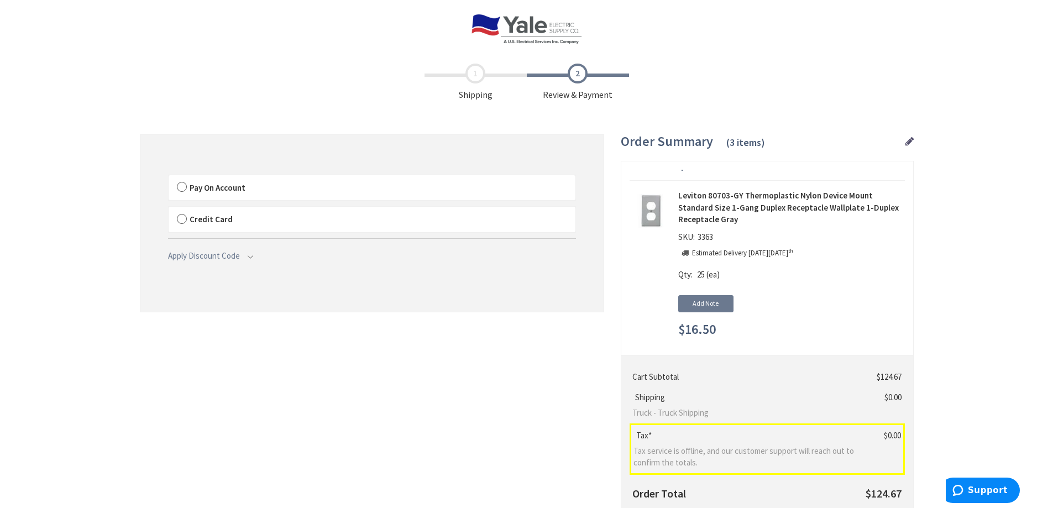
drag, startPoint x: 183, startPoint y: 181, endPoint x: 201, endPoint y: 187, distance: 18.5
click at [183, 182] on label "Pay On Account" at bounding box center [372, 187] width 407 height 25
click at [169, 177] on input "Pay On Account" at bounding box center [169, 177] width 0 height 0
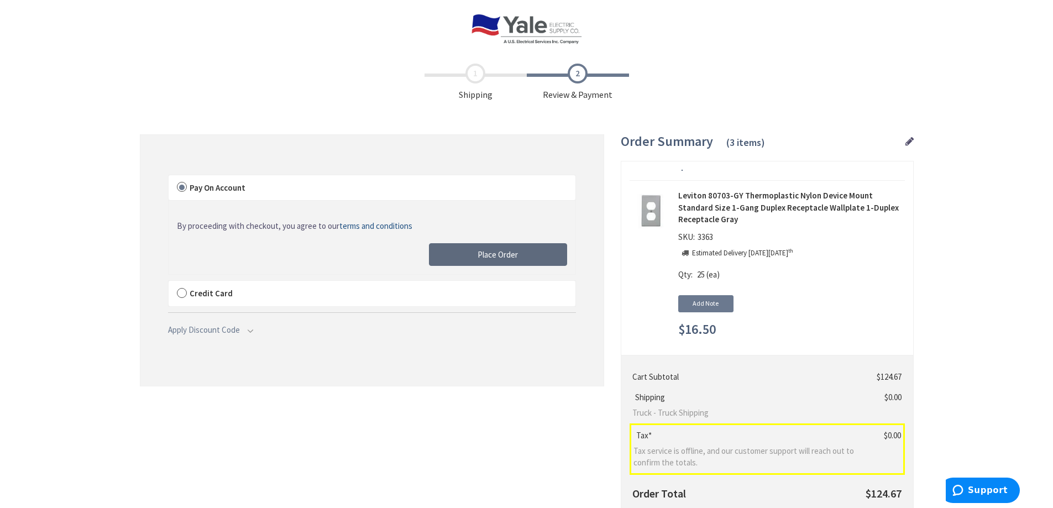
click at [470, 250] on button "Place Order" at bounding box center [498, 254] width 138 height 23
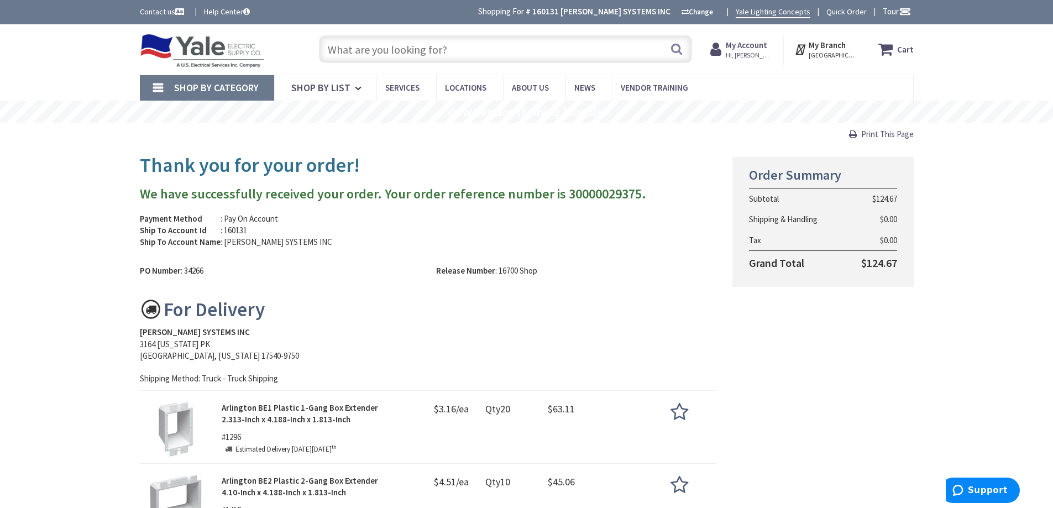
click at [413, 49] on input "text" at bounding box center [505, 49] width 373 height 28
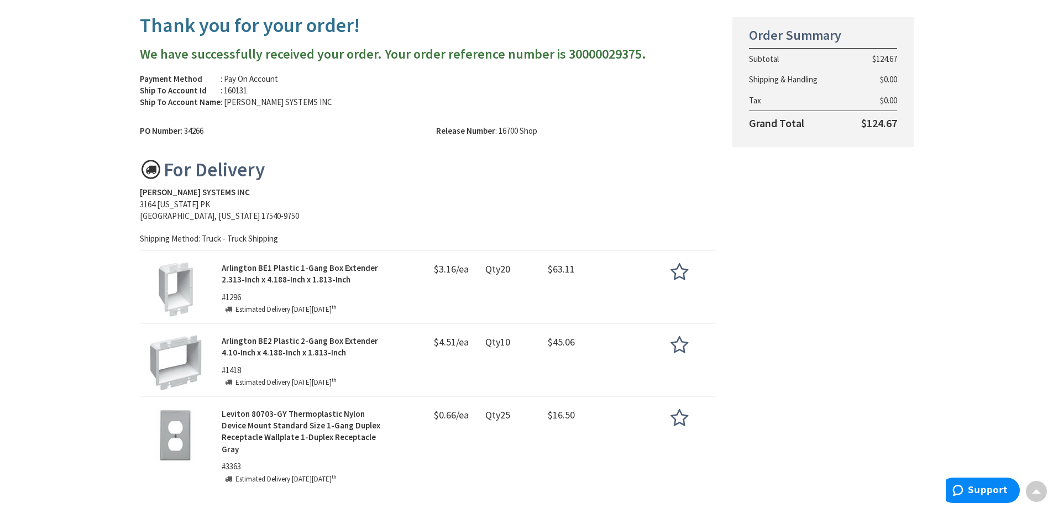
scroll to position [113, 0]
